Goal: Task Accomplishment & Management: Manage account settings

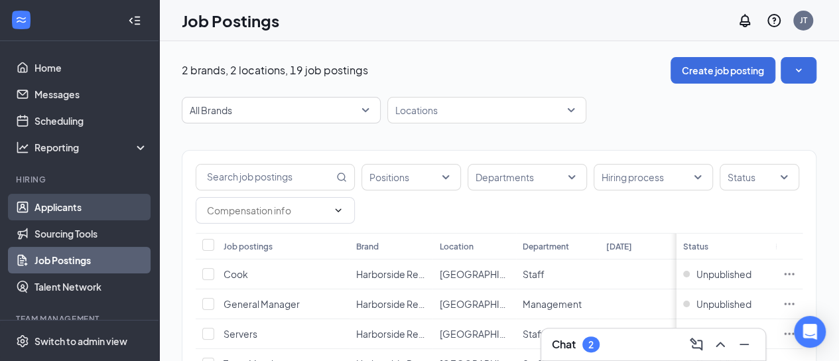
click at [50, 214] on link "Applicants" at bounding box center [91, 207] width 113 height 27
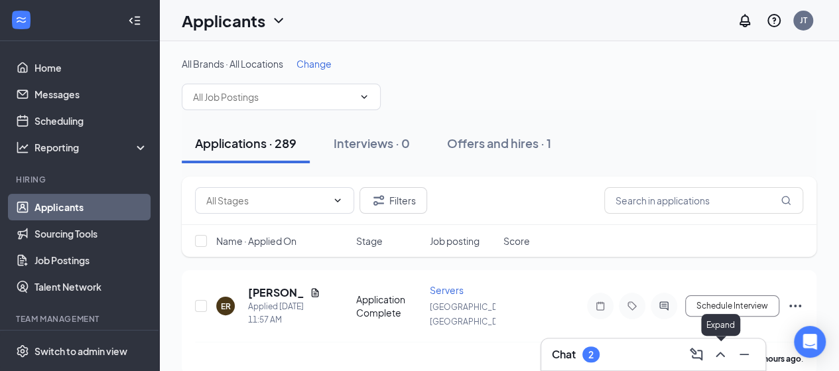
click at [719, 347] on icon "ChevronUp" at bounding box center [721, 354] width 16 height 16
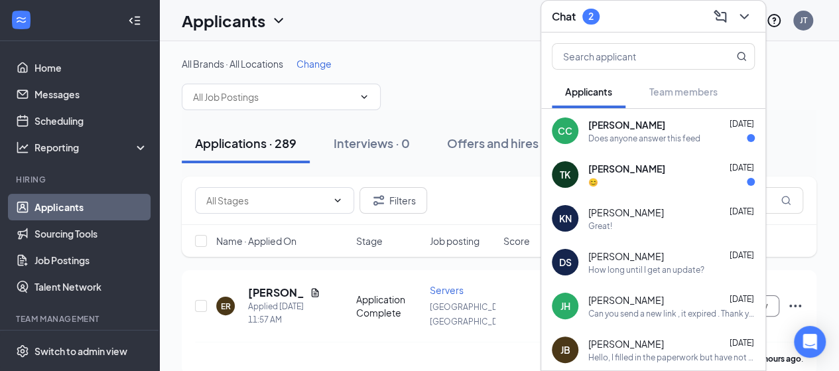
click at [648, 192] on div "[PERSON_NAME] [DATE] 😊" at bounding box center [653, 175] width 224 height 44
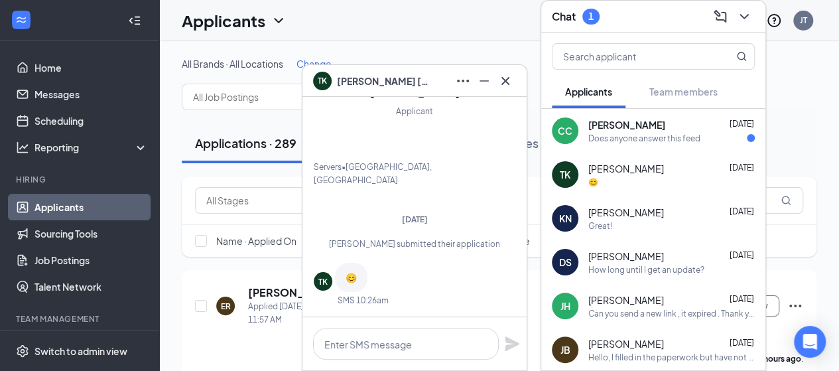
click at [648, 143] on div "Does anyone answer this feed" at bounding box center [645, 138] width 112 height 11
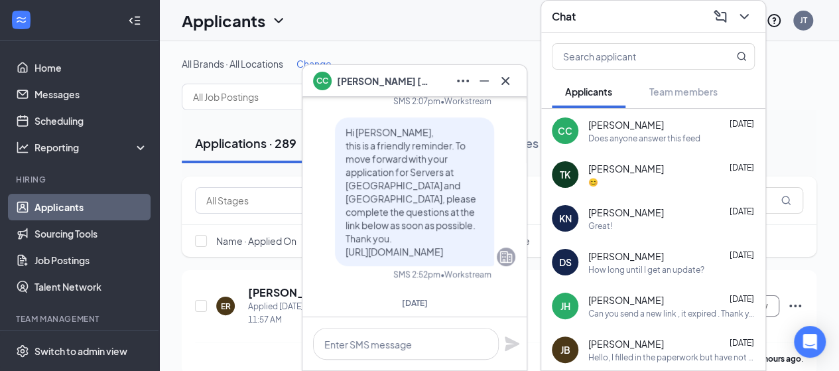
scroll to position [-159, 0]
click at [500, 87] on icon "Cross" at bounding box center [506, 81] width 16 height 16
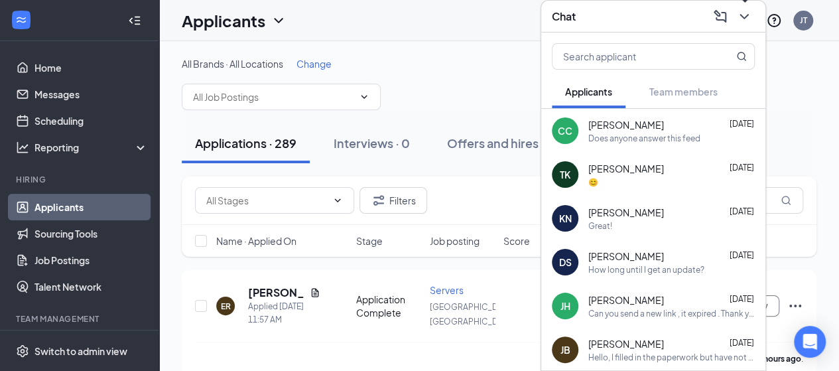
click at [741, 18] on icon "ChevronDown" at bounding box center [745, 17] width 16 height 16
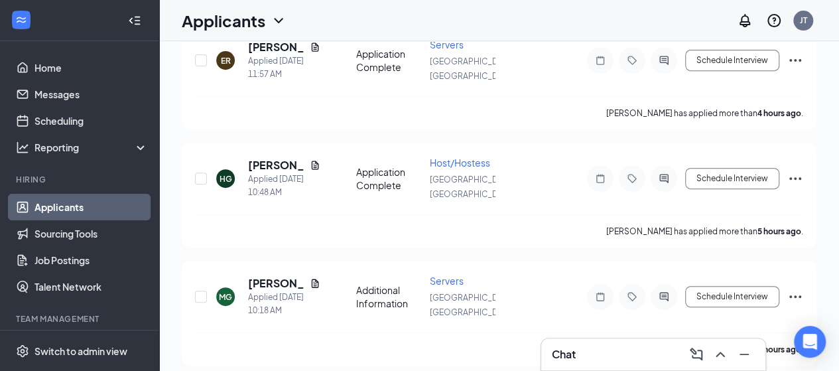
scroll to position [0, 0]
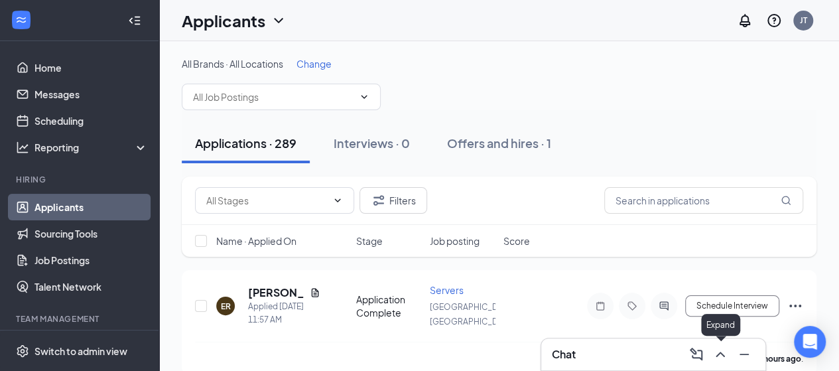
click at [727, 356] on icon "ChevronUp" at bounding box center [721, 354] width 16 height 16
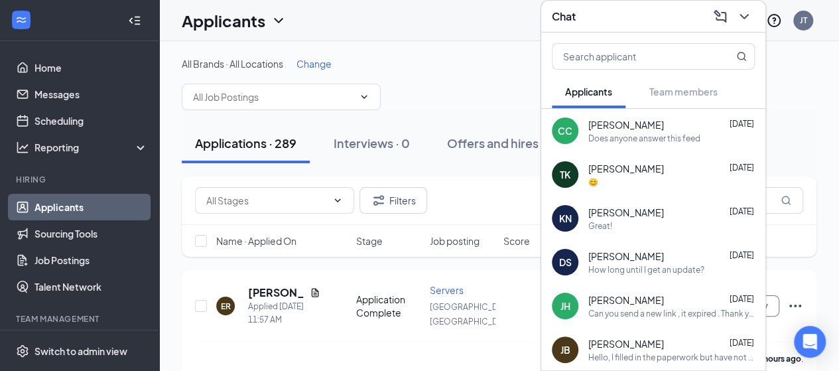
click at [662, 121] on div "[PERSON_NAME] [DATE]" at bounding box center [672, 124] width 167 height 13
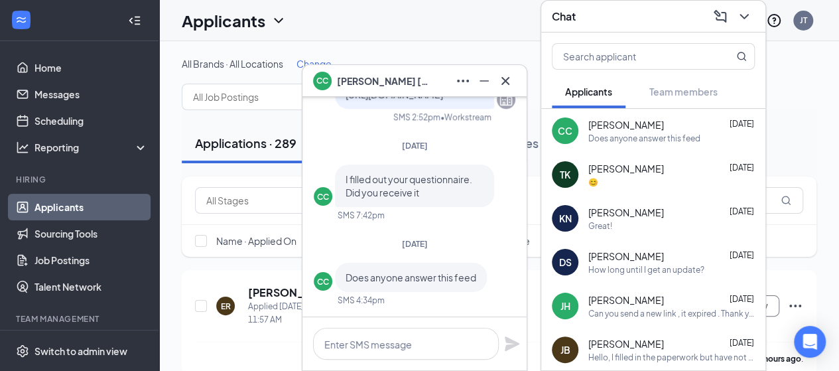
click at [567, 129] on div "CC" at bounding box center [565, 130] width 15 height 13
click at [597, 119] on span "[PERSON_NAME]" at bounding box center [627, 124] width 76 height 13
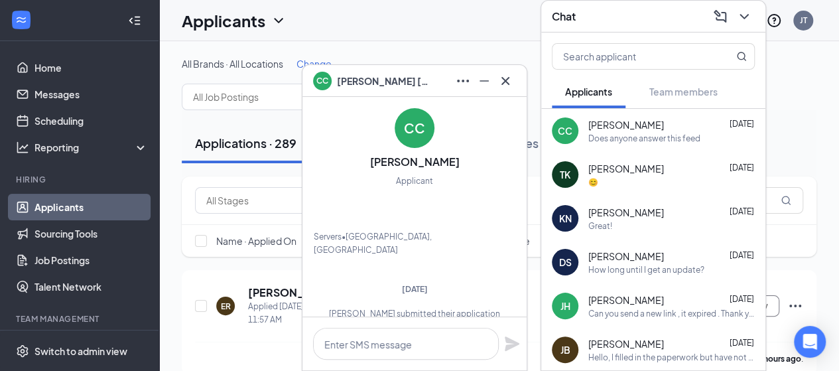
scroll to position [-558, 0]
click at [419, 147] on div "CC [PERSON_NAME] Applicant Servers • [GEOGRAPHIC_DATA], [GEOGRAPHIC_DATA]" at bounding box center [415, 182] width 202 height 149
click at [416, 128] on div "CC" at bounding box center [414, 128] width 21 height 19
click at [500, 82] on icon "Cross" at bounding box center [506, 81] width 16 height 16
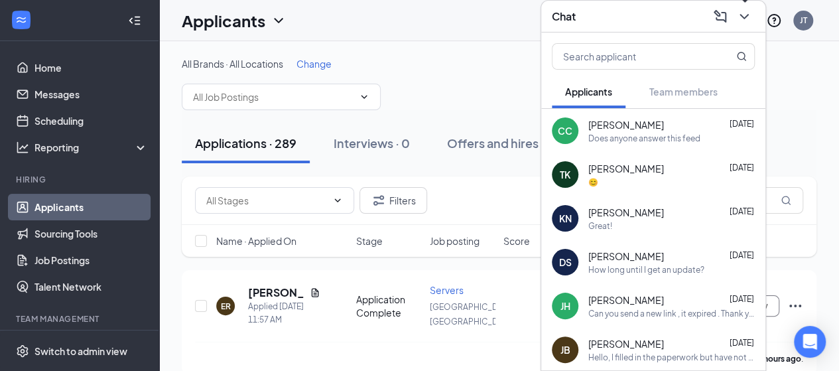
click at [739, 17] on icon "ChevronDown" at bounding box center [745, 17] width 16 height 16
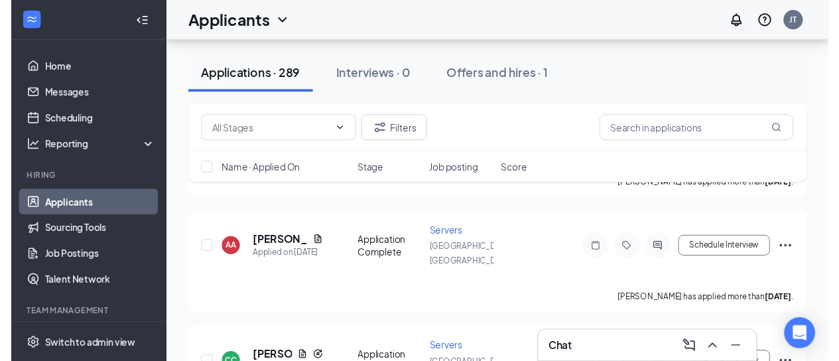
scroll to position [7350, 0]
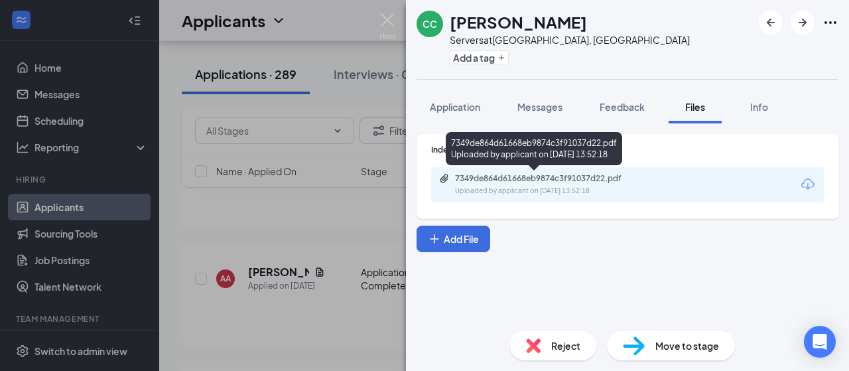
click at [487, 188] on div "Uploaded by applicant on [DATE] 13:52:18" at bounding box center [554, 191] width 199 height 11
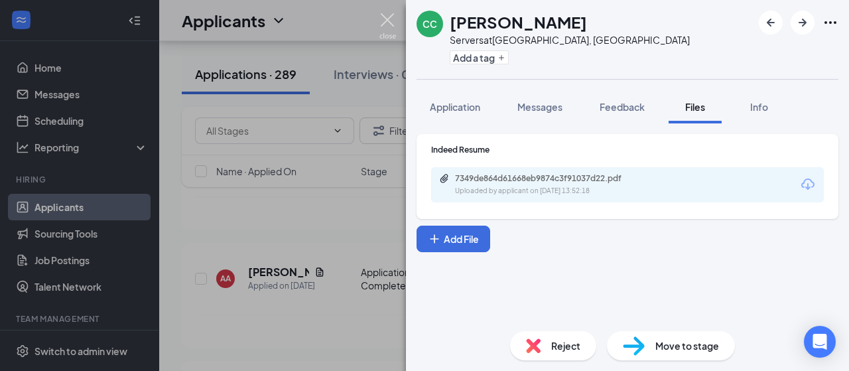
click at [391, 15] on img at bounding box center [388, 26] width 17 height 26
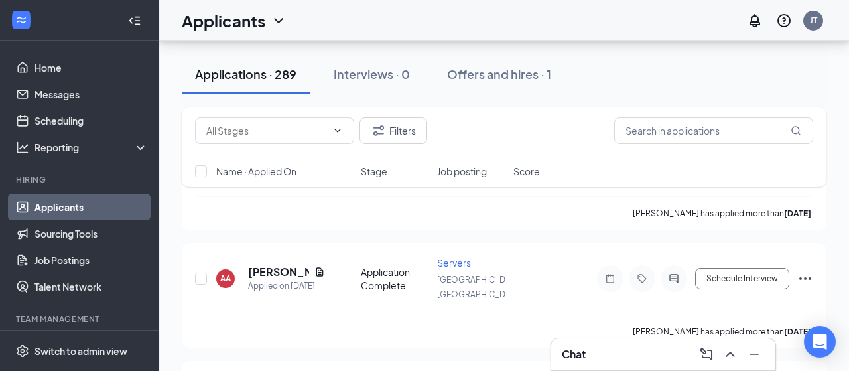
click at [385, 21] on div "Applicants JT" at bounding box center [504, 20] width 690 height 41
